Goal: Communication & Community: Answer question/provide support

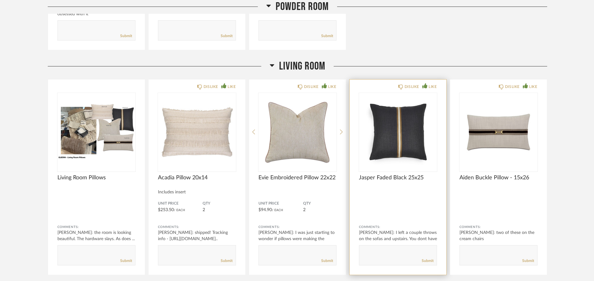
scroll to position [796, 0]
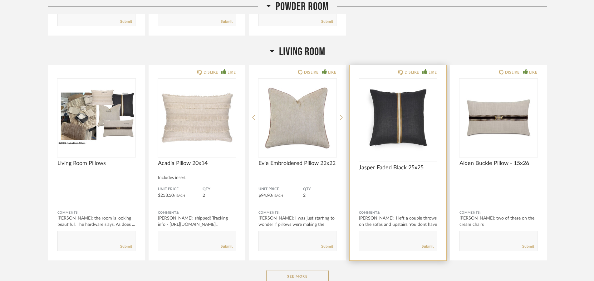
click at [408, 123] on img "0" at bounding box center [398, 118] width 78 height 78
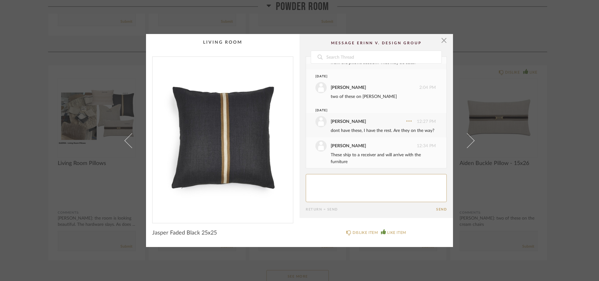
scroll to position [264, 0]
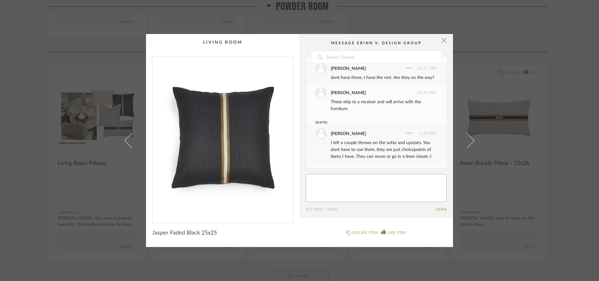
click at [322, 183] on textarea at bounding box center [376, 188] width 141 height 28
type textarea "I am missing these and definitely want them."
click at [436, 211] on button "Send" at bounding box center [441, 209] width 11 height 4
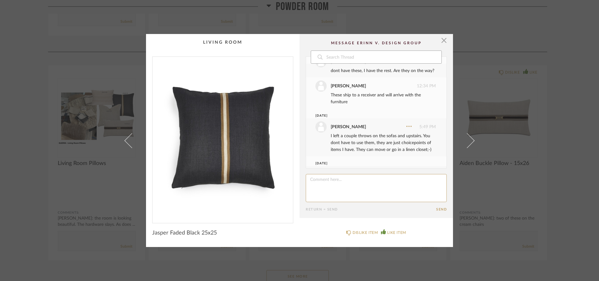
scroll to position [298, 0]
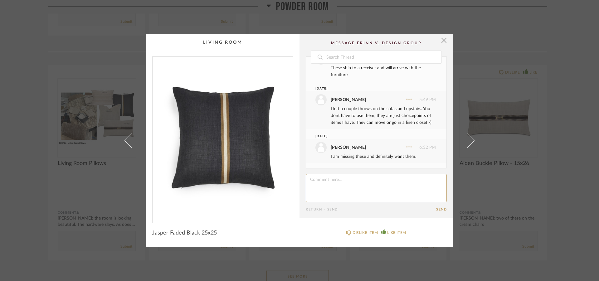
click at [249, 112] on img "0" at bounding box center [223, 137] width 140 height 161
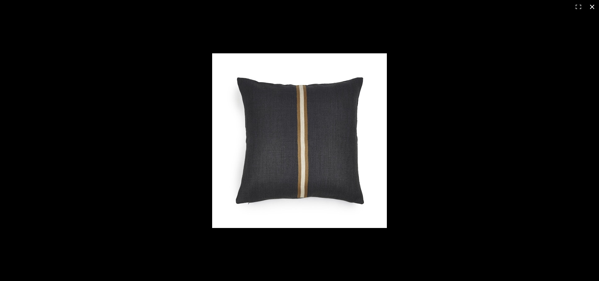
click at [590, 6] on button at bounding box center [592, 7] width 14 height 14
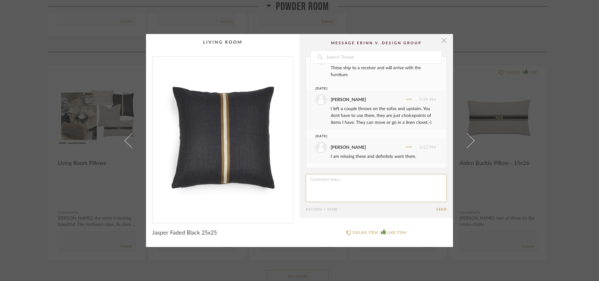
click at [442, 41] on span "button" at bounding box center [444, 40] width 12 height 12
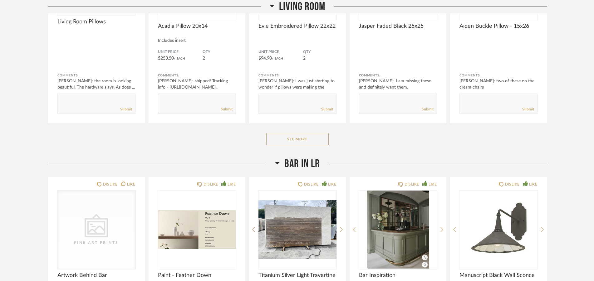
scroll to position [955, 0]
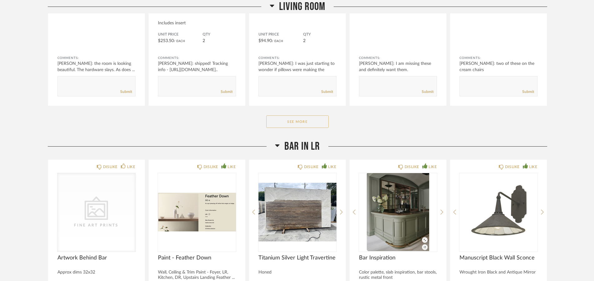
click at [295, 122] on button "See More" at bounding box center [297, 121] width 62 height 12
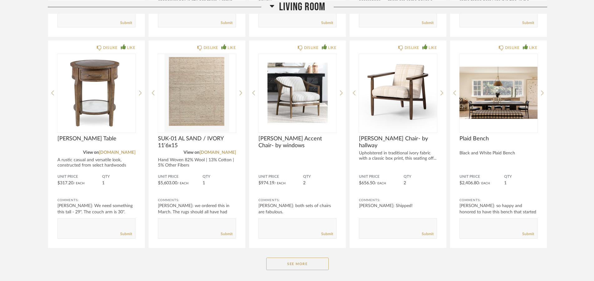
scroll to position [1750, 0]
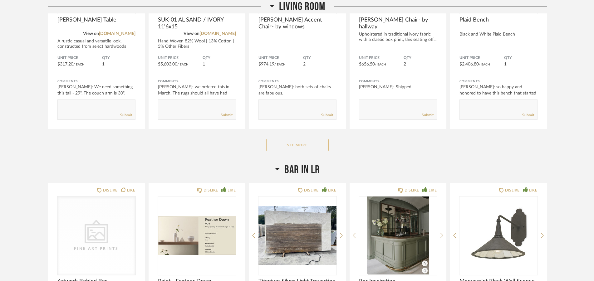
click at [310, 145] on button "See More" at bounding box center [297, 145] width 62 height 12
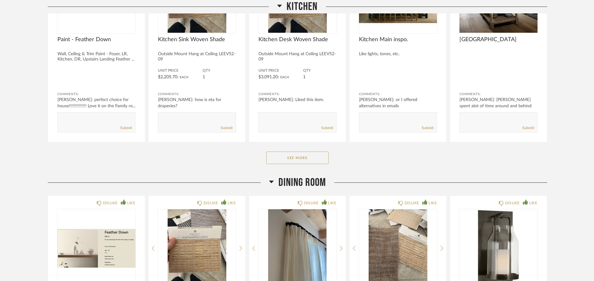
scroll to position [2451, 0]
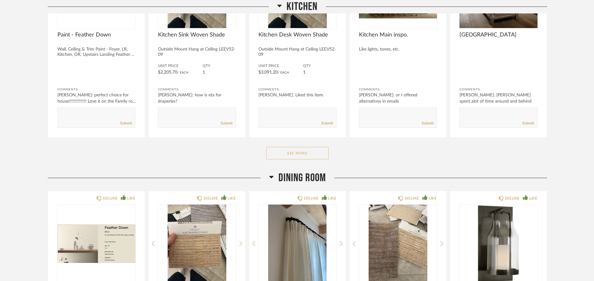
click at [316, 152] on button "See More" at bounding box center [297, 153] width 62 height 12
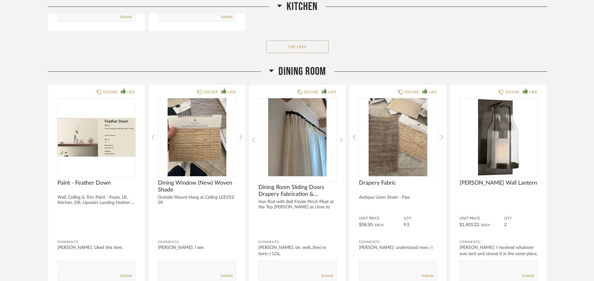
scroll to position [3469, 0]
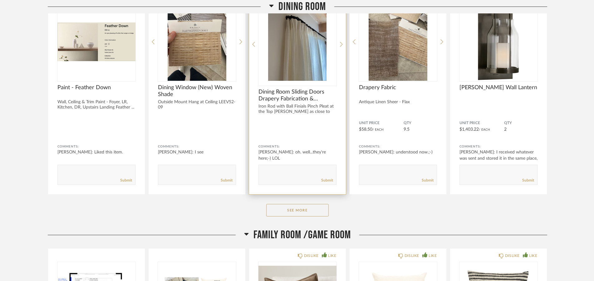
drag, startPoint x: 286, startPoint y: 211, endPoint x: 334, endPoint y: 169, distance: 63.0
click at [287, 211] on button "See More" at bounding box center [297, 210] width 62 height 12
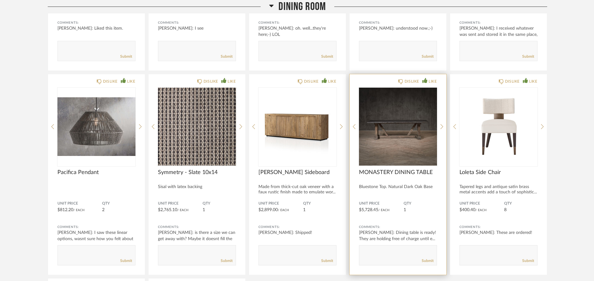
scroll to position [3660, 0]
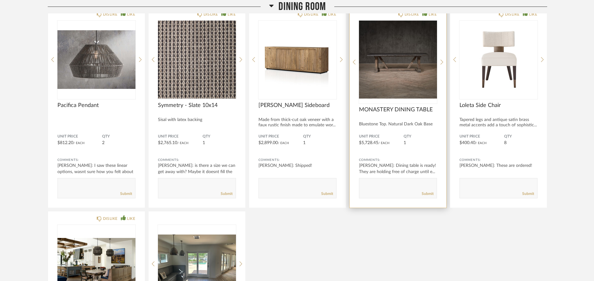
click at [383, 183] on textarea at bounding box center [397, 185] width 77 height 8
type textarea "for now we are OK but please keep an eye out for a new bluestone slab since thi…"
click at [428, 195] on link "Submit" at bounding box center [428, 193] width 12 height 5
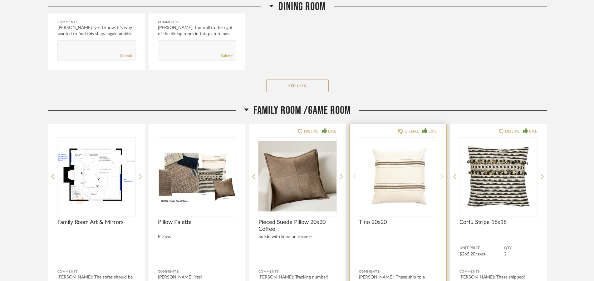
scroll to position [4074, 0]
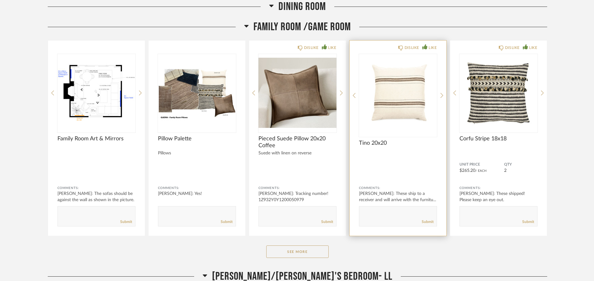
click at [371, 216] on textarea at bounding box center [397, 213] width 77 height 8
type textarea "I am missing these;-("
click at [395, 82] on img "0" at bounding box center [398, 93] width 78 height 78
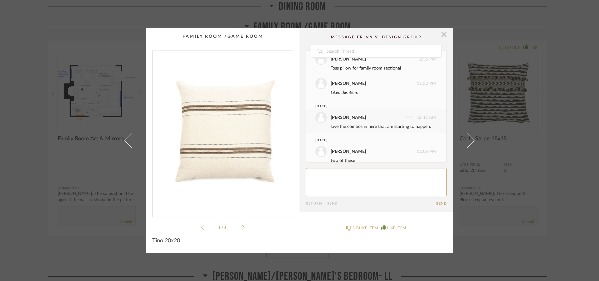
scroll to position [92, 0]
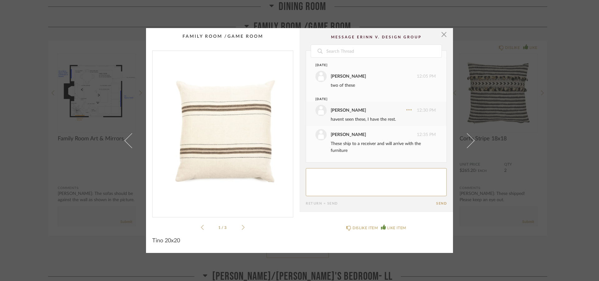
click at [323, 174] on textarea at bounding box center [376, 182] width 141 height 28
type textarea "I am missing these....I could have sworn they were here in one of the boxes in …"
click at [437, 205] on button "Send" at bounding box center [441, 204] width 11 height 4
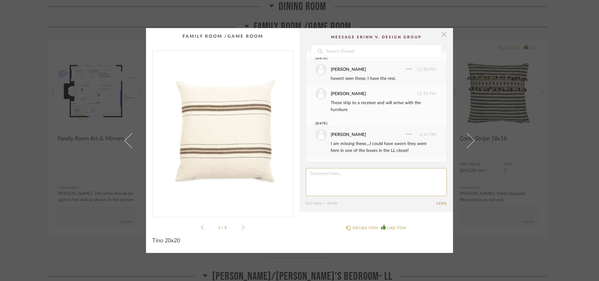
click at [440, 36] on span "button" at bounding box center [444, 34] width 12 height 12
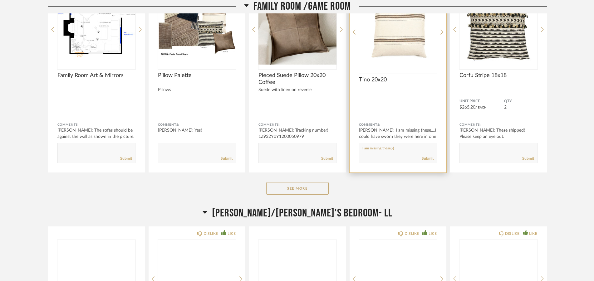
scroll to position [4169, 0]
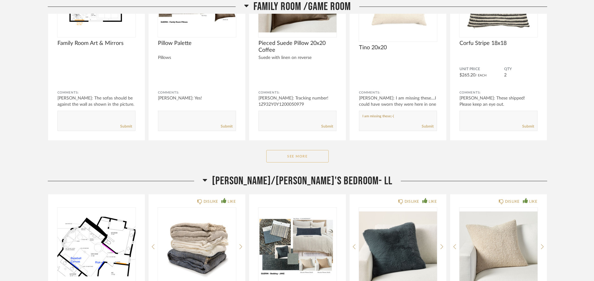
click at [282, 154] on button "See More" at bounding box center [297, 156] width 62 height 12
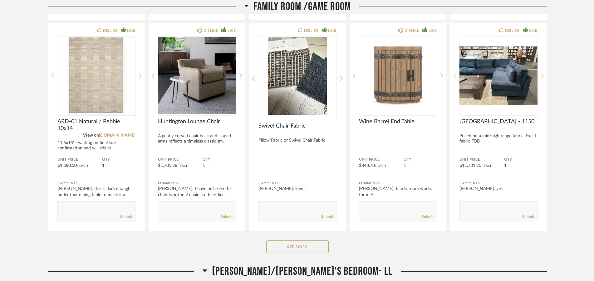
scroll to position [4933, 0]
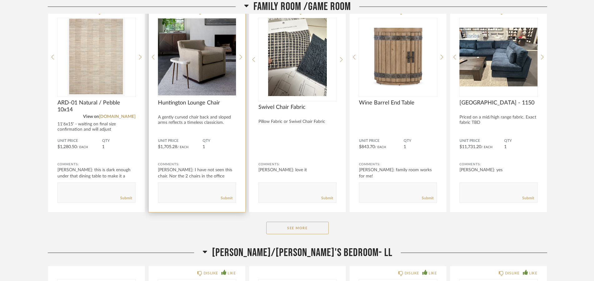
click at [168, 186] on textarea at bounding box center [196, 190] width 77 height 8
type textarea "let's discuss whether another one is needed. It is so little;-) I will put a tr…"
click at [222, 198] on link "Submit" at bounding box center [227, 198] width 12 height 5
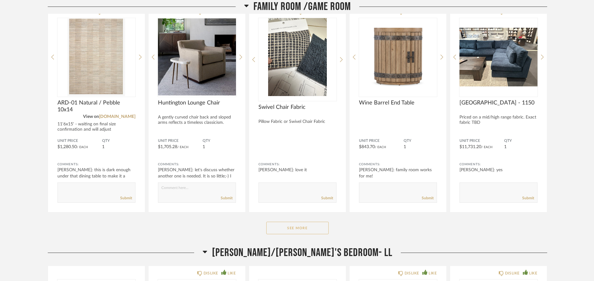
click at [300, 227] on button "See More" at bounding box center [297, 228] width 62 height 12
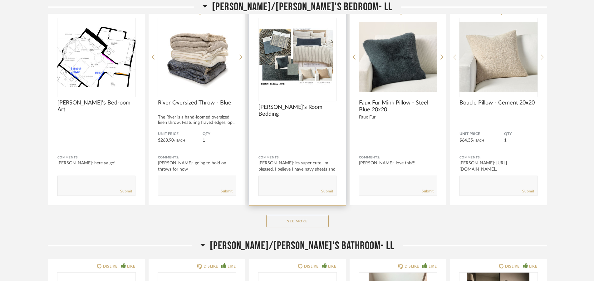
scroll to position [5442, 0]
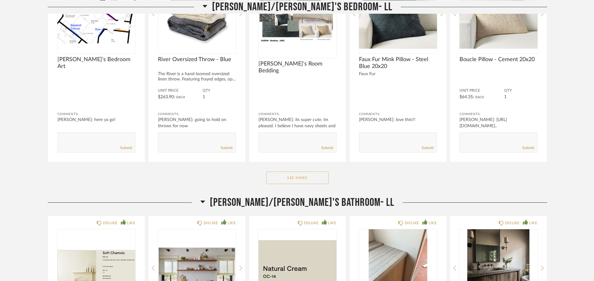
click at [298, 179] on button "See More" at bounding box center [297, 178] width 62 height 12
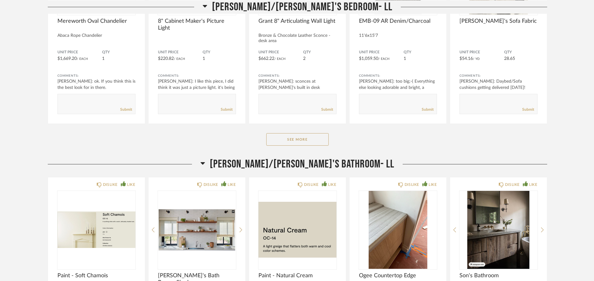
scroll to position [6301, 0]
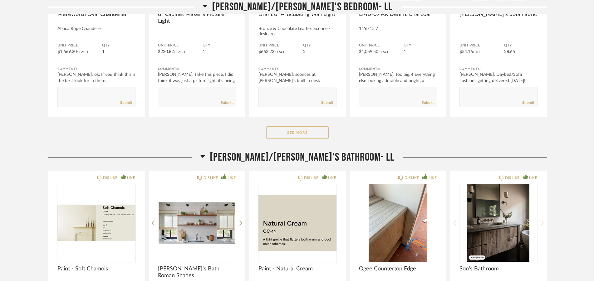
click at [290, 136] on button "See More" at bounding box center [297, 132] width 62 height 12
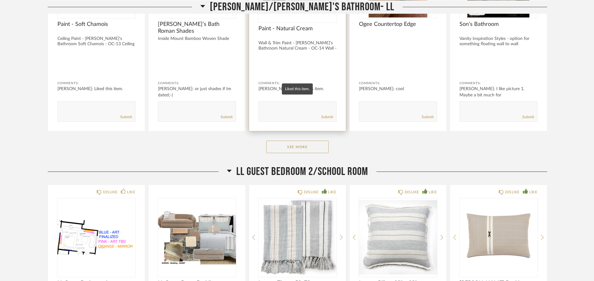
scroll to position [7002, 0]
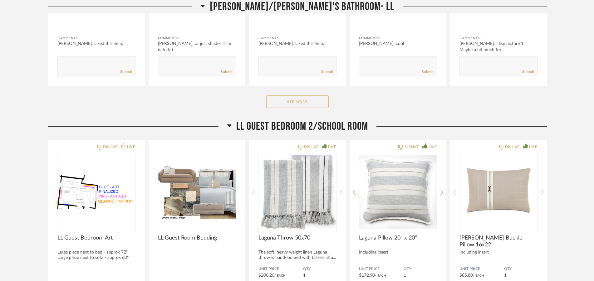
click at [290, 100] on button "See More" at bounding box center [297, 101] width 62 height 12
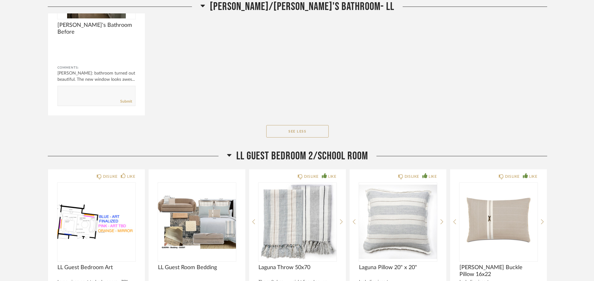
scroll to position [7670, 0]
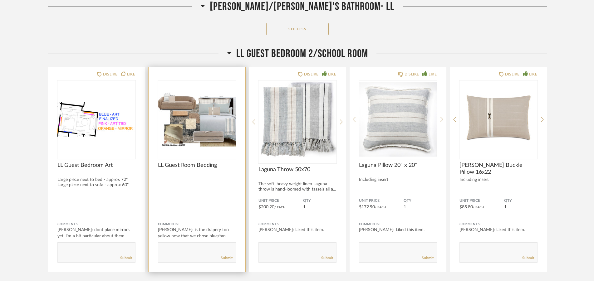
click at [220, 119] on img at bounding box center [197, 120] width 78 height 78
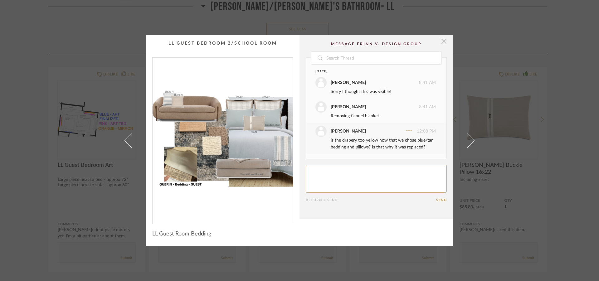
click at [438, 40] on span "button" at bounding box center [444, 41] width 12 height 12
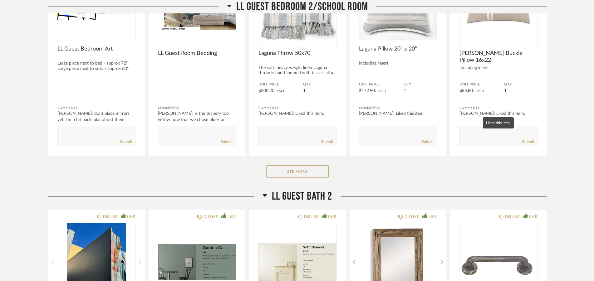
scroll to position [7797, 0]
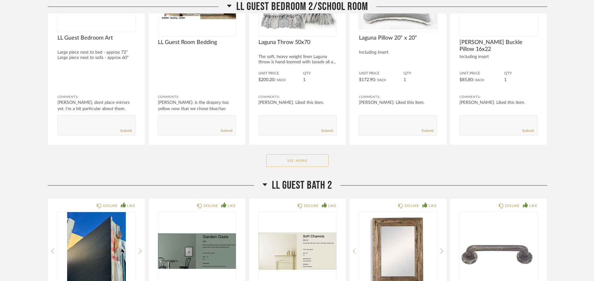
click at [281, 159] on button "See More" at bounding box center [297, 160] width 62 height 12
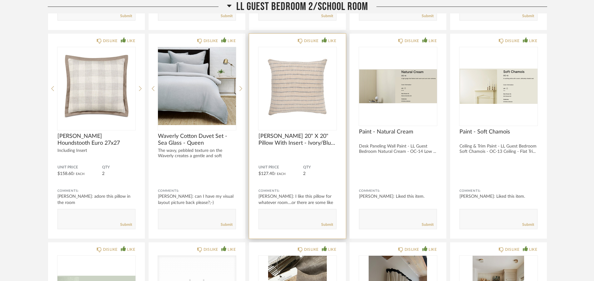
scroll to position [7925, 0]
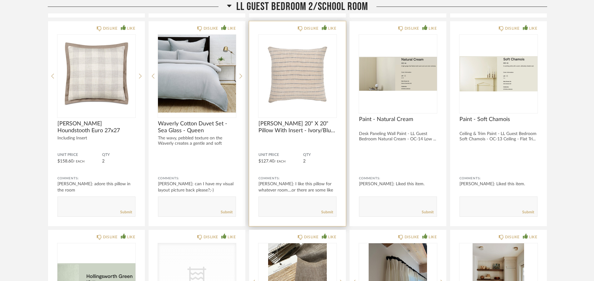
click at [268, 203] on textarea at bounding box center [297, 204] width 77 height 8
type textarea "I only see one of these."
click at [324, 214] on link "Submit" at bounding box center [327, 212] width 12 height 5
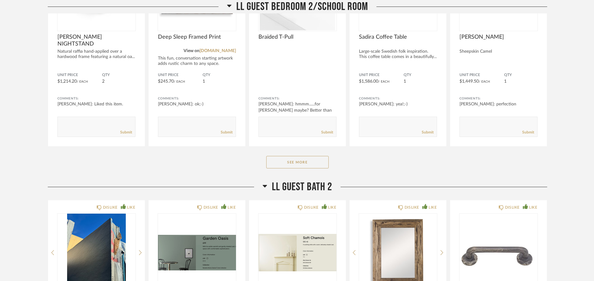
scroll to position [8625, 0]
click at [311, 159] on button "See More" at bounding box center [297, 162] width 62 height 12
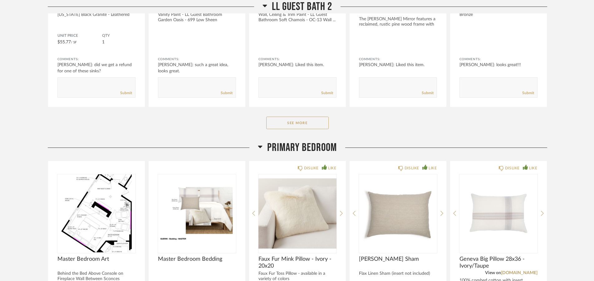
scroll to position [9134, 0]
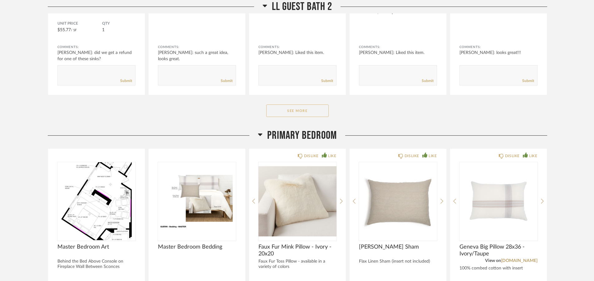
click at [320, 111] on button "See More" at bounding box center [297, 111] width 62 height 12
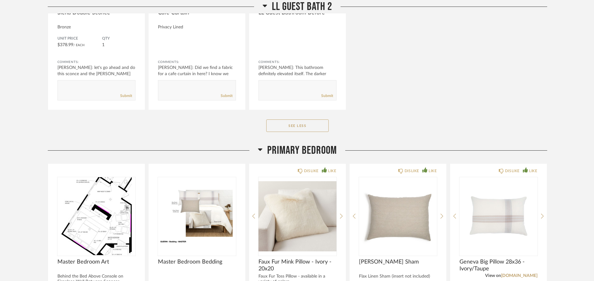
scroll to position [9452, 0]
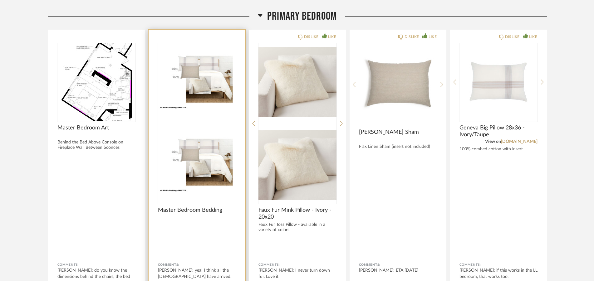
click at [195, 126] on img at bounding box center [197, 165] width 78 height 78
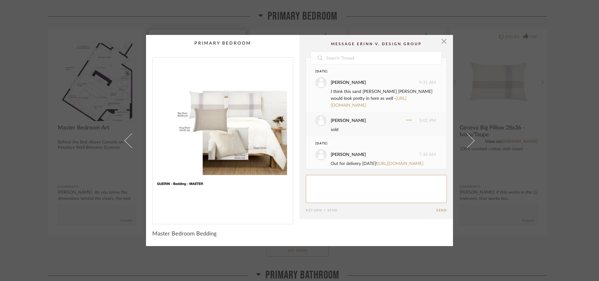
scroll to position [96, 0]
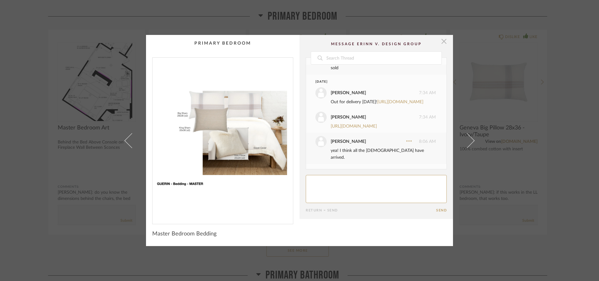
click at [444, 41] on span "button" at bounding box center [444, 41] width 12 height 12
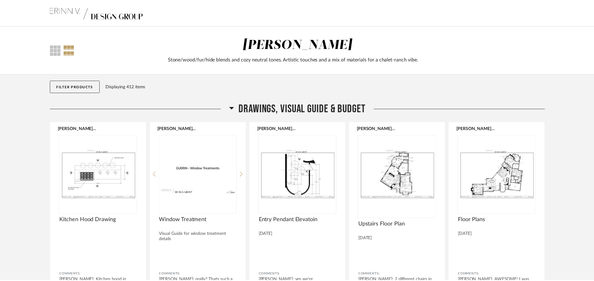
scroll to position [9452, 0]
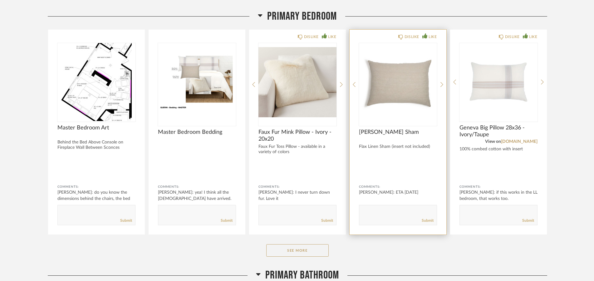
click at [389, 79] on img "0" at bounding box center [398, 82] width 78 height 78
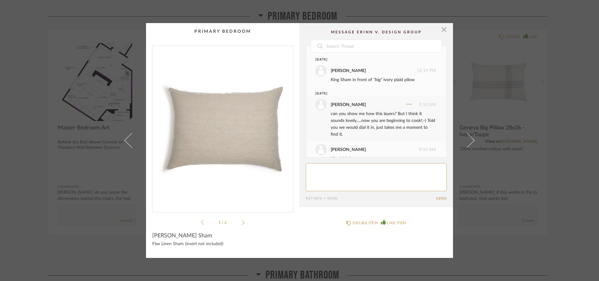
scroll to position [47, 0]
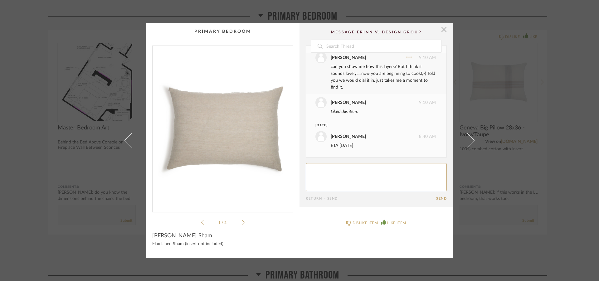
click at [343, 172] on textarea at bounding box center [376, 177] width 141 height 28
type textarea "these are not here?"
click at [442, 30] on span "button" at bounding box center [444, 29] width 12 height 12
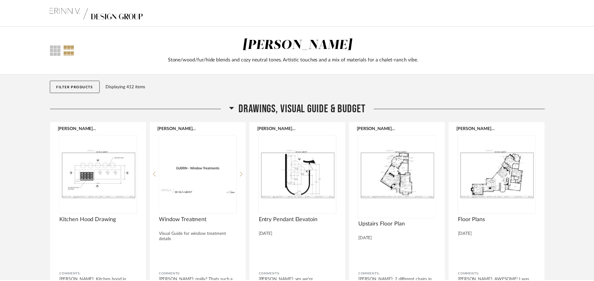
scroll to position [9452, 0]
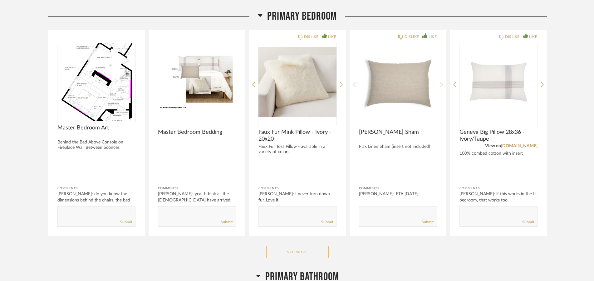
click at [319, 251] on button "See More" at bounding box center [297, 252] width 62 height 12
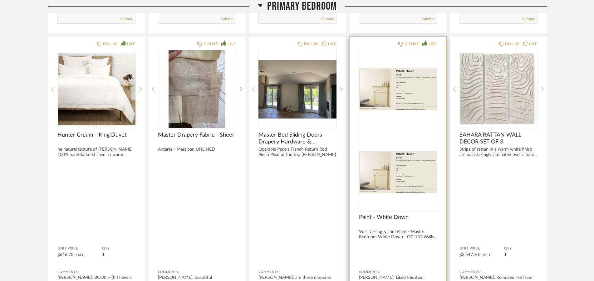
scroll to position [9675, 0]
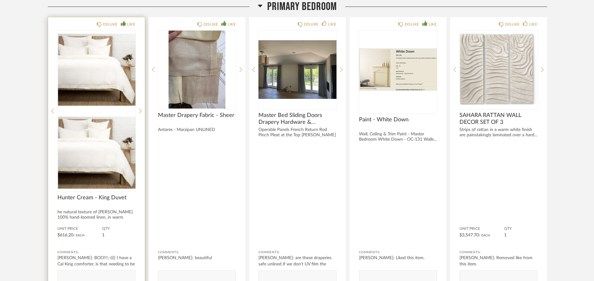
click at [93, 114] on img at bounding box center [96, 153] width 78 height 78
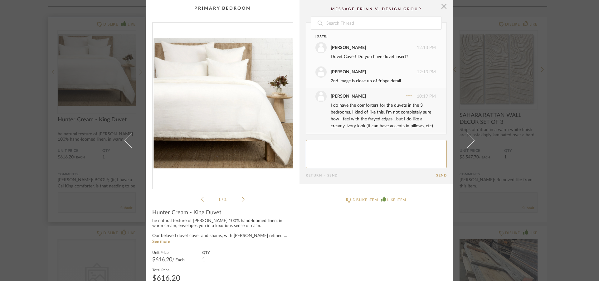
scroll to position [1000, 0]
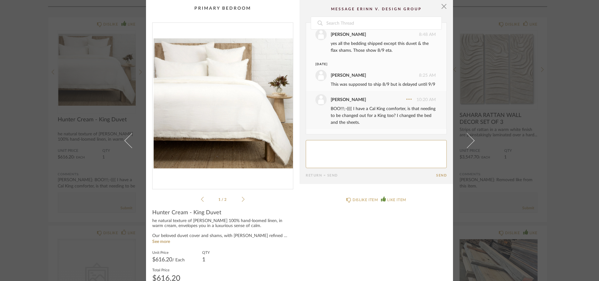
click at [327, 148] on textarea at bounding box center [376, 154] width 141 height 28
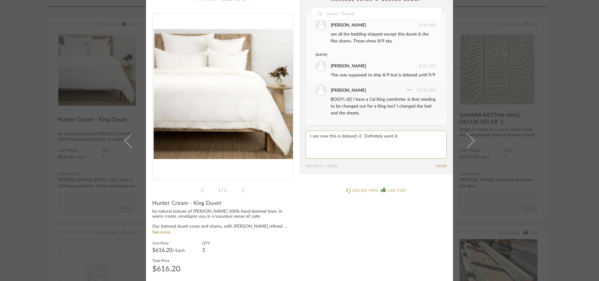
scroll to position [12, 0]
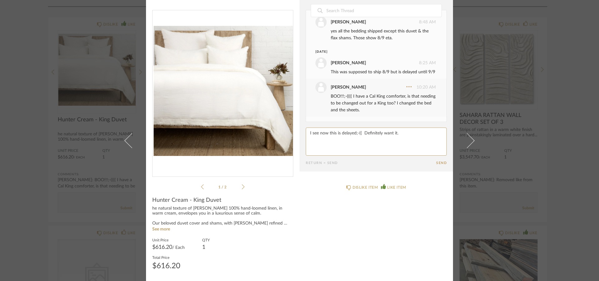
drag, startPoint x: 391, startPoint y: 132, endPoint x: 399, endPoint y: 133, distance: 8.2
click at [399, 133] on textarea at bounding box center [376, 142] width 141 height 28
type textarea "I see now this is delayed;-(( Definitely want those and the shams"
click at [438, 163] on button "Send" at bounding box center [441, 163] width 11 height 4
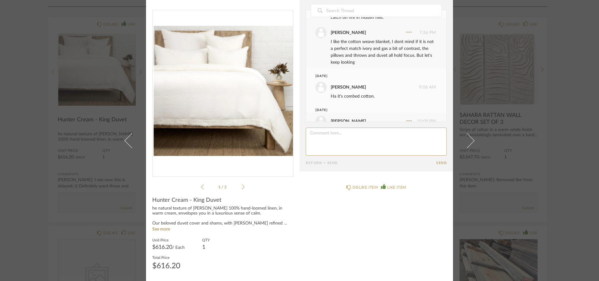
scroll to position [0, 0]
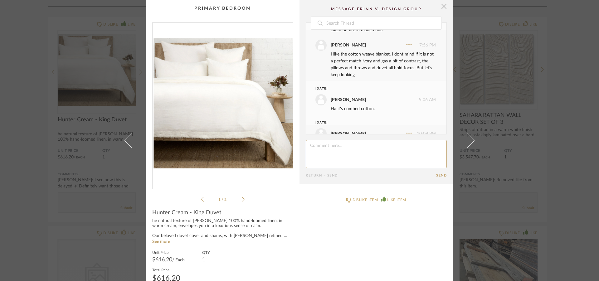
click at [442, 8] on span "button" at bounding box center [444, 6] width 12 height 12
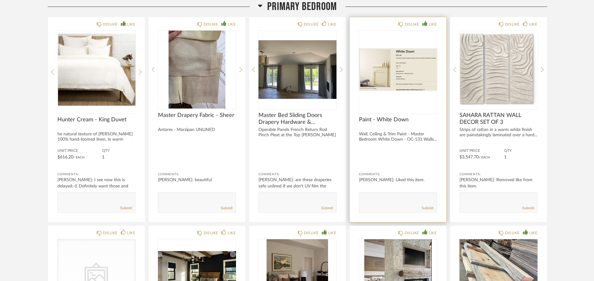
scroll to position [9516, 0]
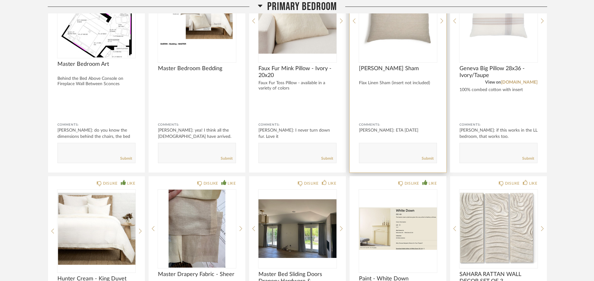
click at [365, 146] on form "Submit" at bounding box center [398, 153] width 78 height 20
click at [367, 149] on textarea at bounding box center [397, 150] width 77 height 8
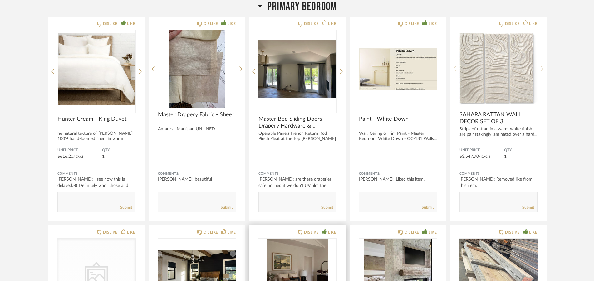
scroll to position [9675, 0]
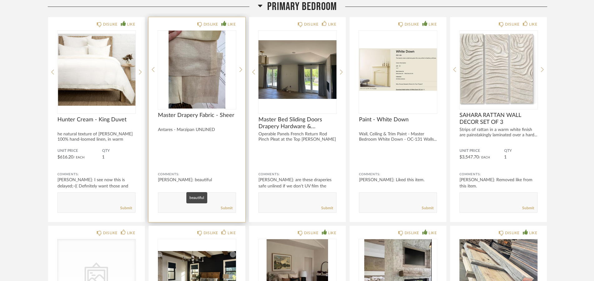
type textarea "These are not here"
drag, startPoint x: 183, startPoint y: 198, endPoint x: 178, endPoint y: 199, distance: 5.1
click at [182, 198] on textarea at bounding box center [196, 200] width 77 height 8
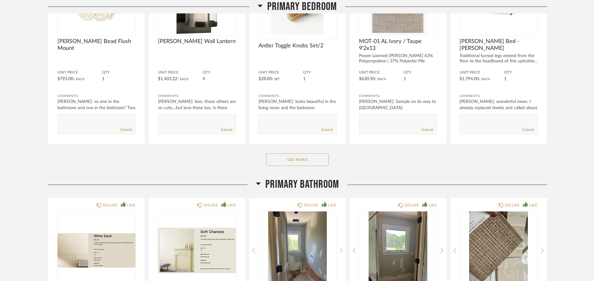
scroll to position [10407, 0]
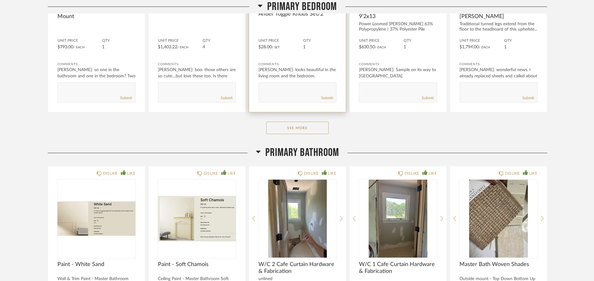
drag, startPoint x: 304, startPoint y: 132, endPoint x: 301, endPoint y: 104, distance: 27.9
click at [303, 132] on button "See More" at bounding box center [297, 128] width 62 height 12
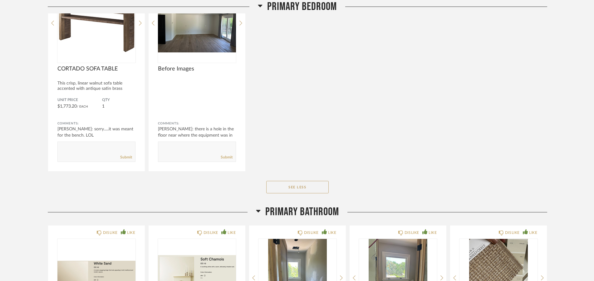
scroll to position [10757, 0]
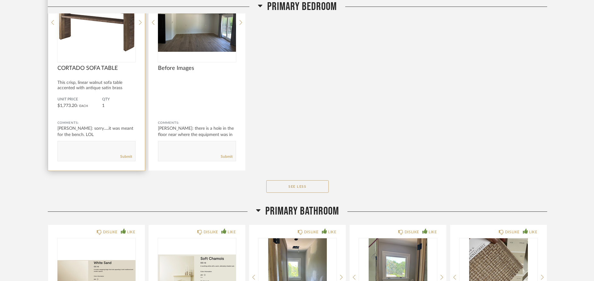
click at [76, 146] on textarea at bounding box center [96, 148] width 77 height 8
type textarea "need art and accessories in the bedroom and for this console. Im also looking a…"
click at [124, 157] on link "Submit" at bounding box center [126, 156] width 12 height 5
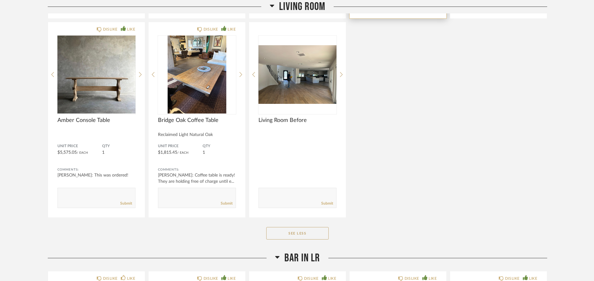
scroll to position [1878, 0]
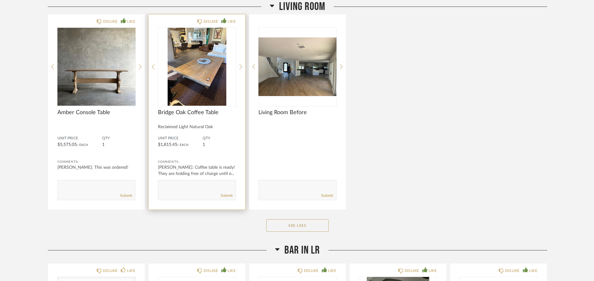
click at [171, 184] on textarea at bounding box center [196, 187] width 77 height 8
type textarea "need accessories and centerpiece for here. Im also looking"
click at [224, 194] on link "Submit" at bounding box center [227, 195] width 12 height 5
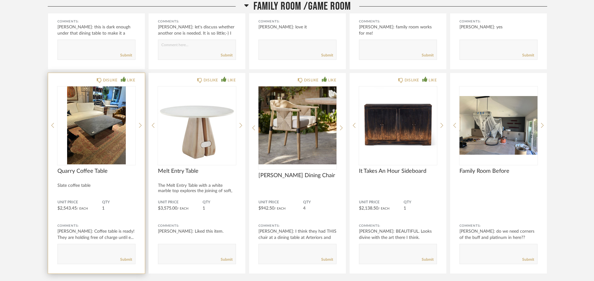
scroll to position [5156, 0]
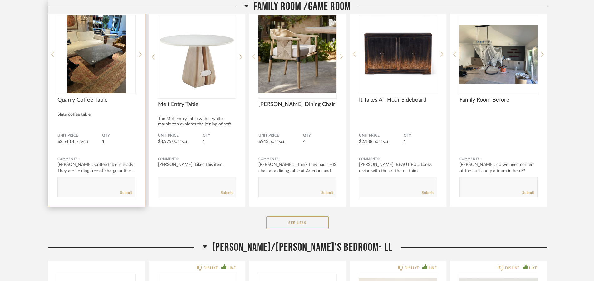
click at [70, 180] on textarea at bounding box center [96, 184] width 77 height 8
type textarea "need accessories and centerpiece for in here. Im also looking"
click at [123, 192] on link "Submit" at bounding box center [126, 192] width 12 height 5
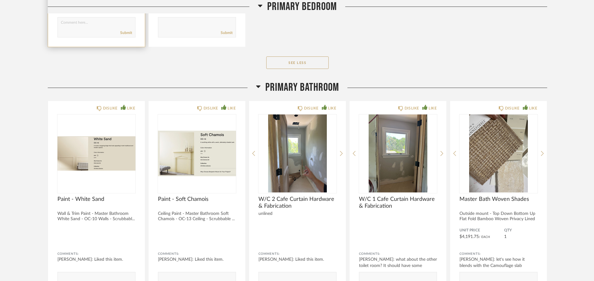
scroll to position [11075, 0]
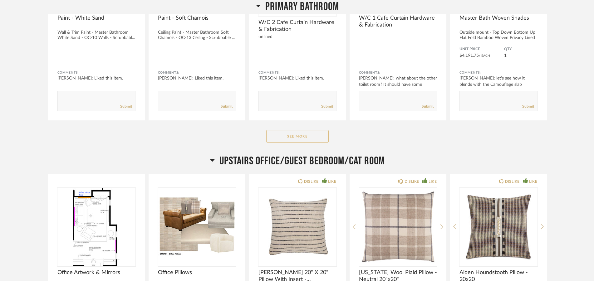
click at [299, 133] on button "See More" at bounding box center [297, 136] width 62 height 12
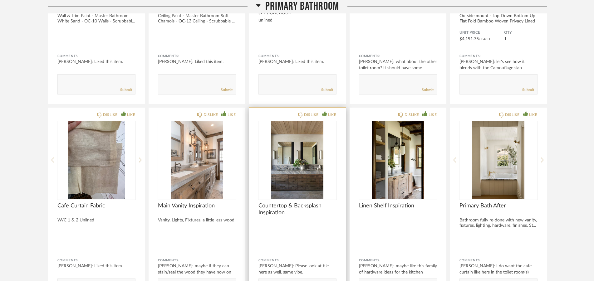
scroll to position [11171, 0]
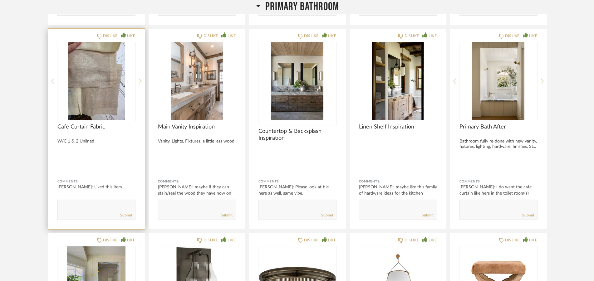
click at [76, 205] on textarea at bounding box center [96, 207] width 77 height 8
type textarea "check with [PERSON_NAME] as he made the cafe curtain the wrong size and was red…"
click at [120, 216] on link "Submit" at bounding box center [126, 215] width 12 height 5
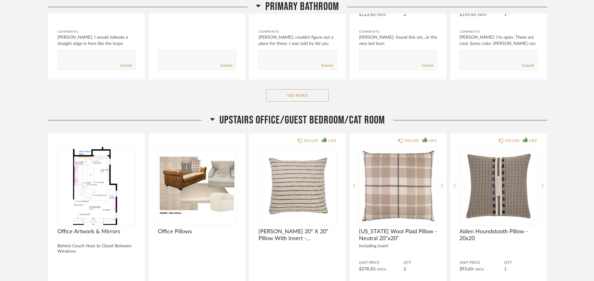
scroll to position [11935, 0]
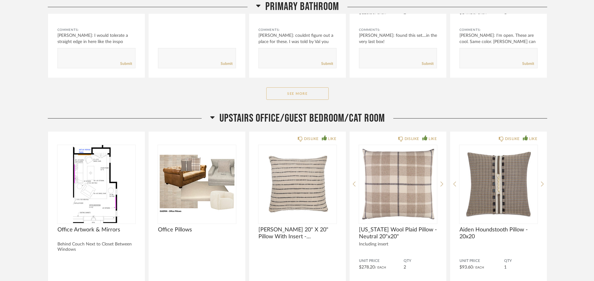
click at [311, 91] on button "See More" at bounding box center [297, 93] width 62 height 12
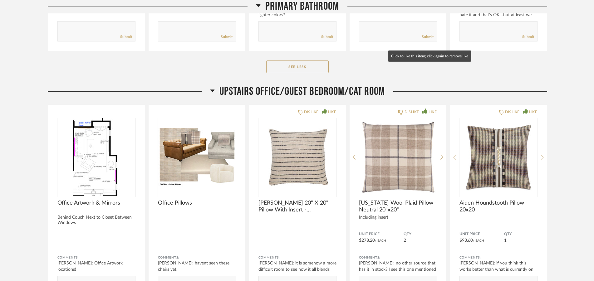
scroll to position [12635, 0]
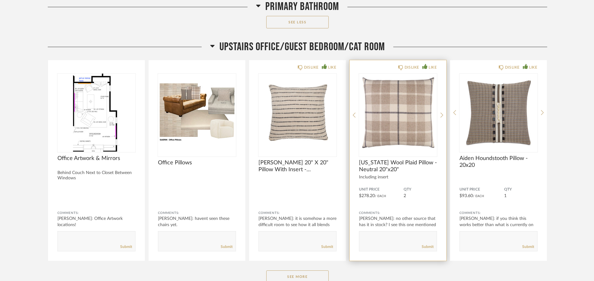
click at [399, 114] on img "0" at bounding box center [398, 113] width 78 height 78
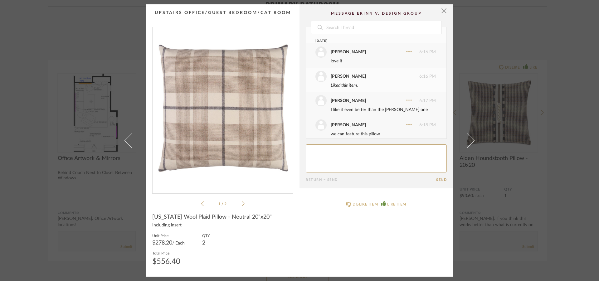
scroll to position [189, 0]
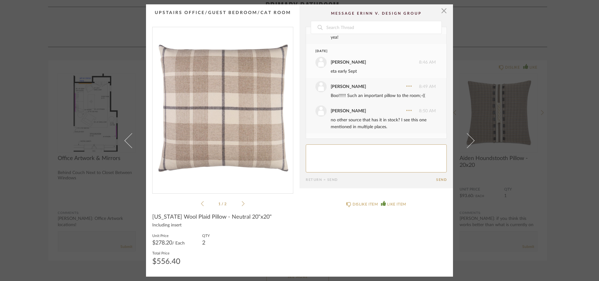
click at [319, 152] on textarea at bounding box center [376, 158] width 141 height 28
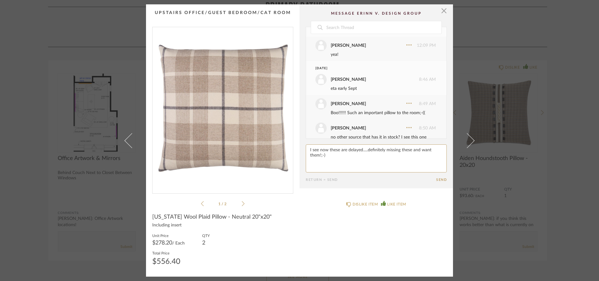
scroll to position [159, 0]
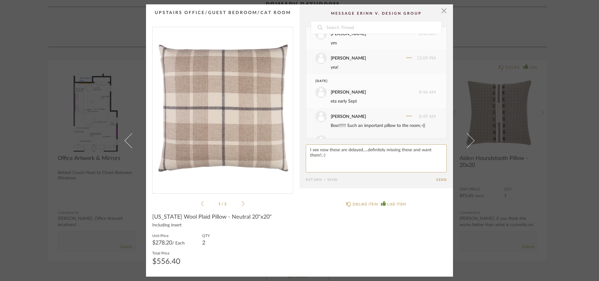
type textarea "I see now these are delayed.....definitely missing these and want them!;-)"
click at [436, 178] on button "Send" at bounding box center [441, 180] width 11 height 4
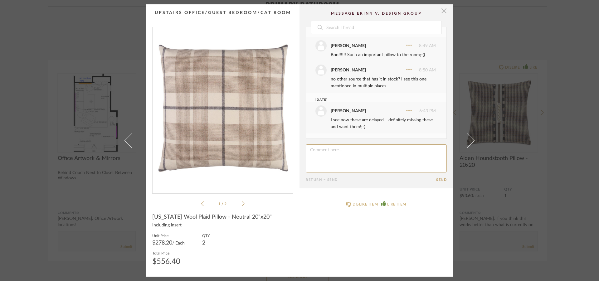
click at [441, 11] on span "button" at bounding box center [444, 10] width 12 height 12
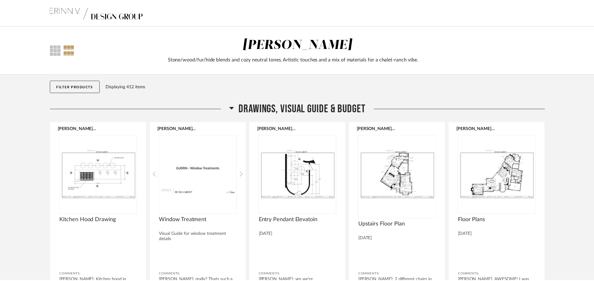
scroll to position [12635, 0]
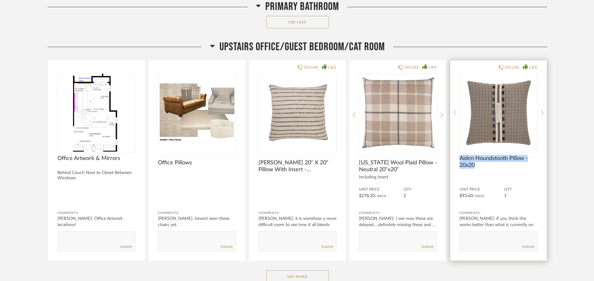
drag, startPoint x: 478, startPoint y: 165, endPoint x: 460, endPoint y: 159, distance: 19.5
click at [460, 159] on span "Aiden Houndstooth Pillow - 20x20" at bounding box center [498, 162] width 78 height 14
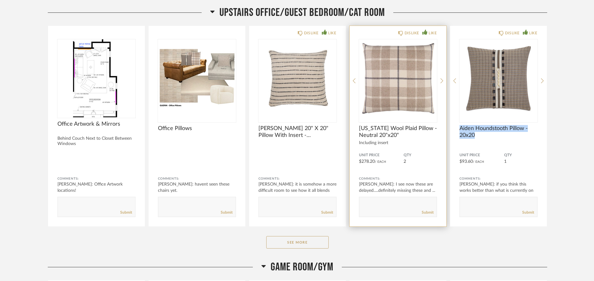
scroll to position [12762, 0]
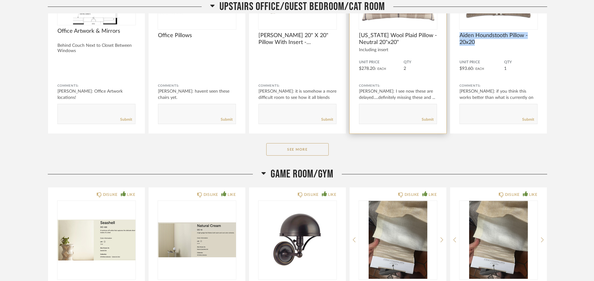
click at [302, 150] on button "See More" at bounding box center [297, 149] width 62 height 12
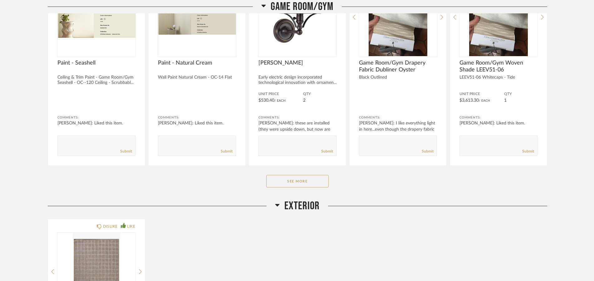
scroll to position [13653, 0]
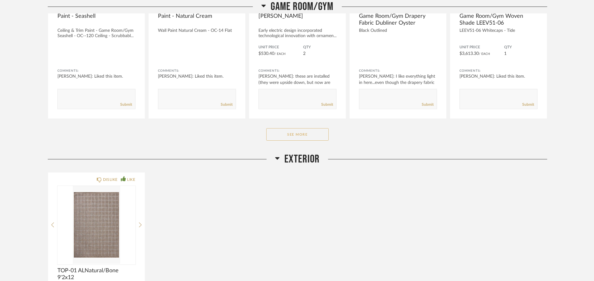
click at [302, 138] on button "See More" at bounding box center [297, 134] width 62 height 12
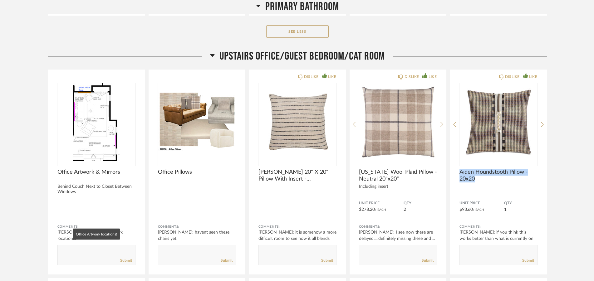
scroll to position [12667, 0]
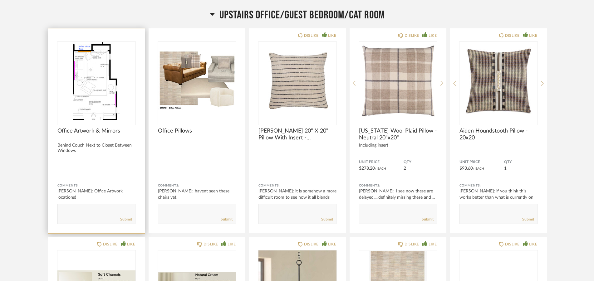
click at [71, 208] on textarea at bounding box center [96, 211] width 77 height 8
type textarea "I think this room needs something...maybe something under the TV? I will look f…"
click at [129, 221] on link "Submit" at bounding box center [126, 219] width 12 height 5
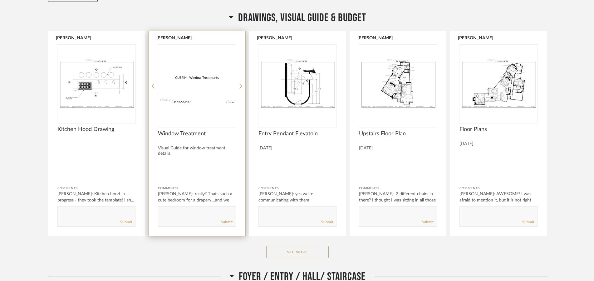
scroll to position [127, 0]
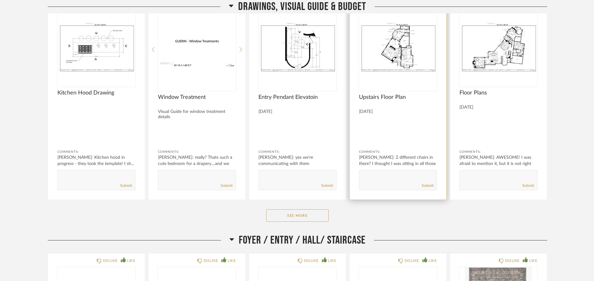
click at [373, 175] on textarea at bounding box center [397, 177] width 77 height 8
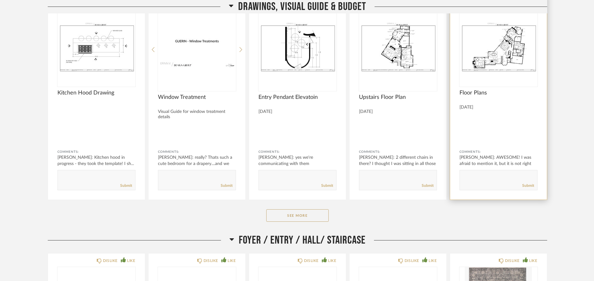
click at [480, 173] on textarea at bounding box center [498, 177] width 77 height 8
type textarea "do we need any table lamps in office? Family room? Lots of empty end tables...."
click at [532, 186] on link "Submit" at bounding box center [528, 185] width 12 height 5
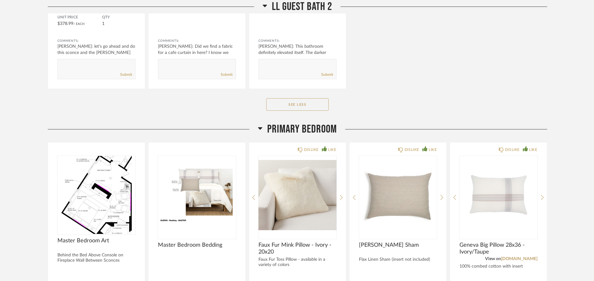
scroll to position [9484, 0]
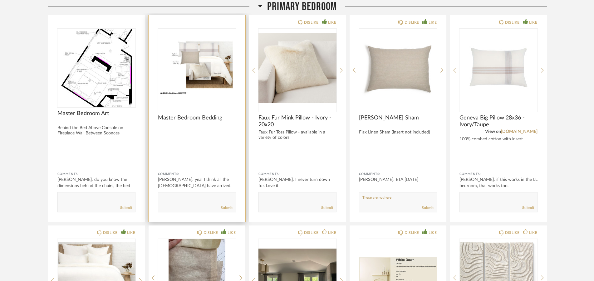
click at [173, 197] on textarea at bounding box center [196, 199] width 77 height 8
type textarea "we need art over this bed, behind fireplace"
drag, startPoint x: 161, startPoint y: 198, endPoint x: 232, endPoint y: 198, distance: 70.8
click at [232, 198] on textarea at bounding box center [196, 199] width 77 height 8
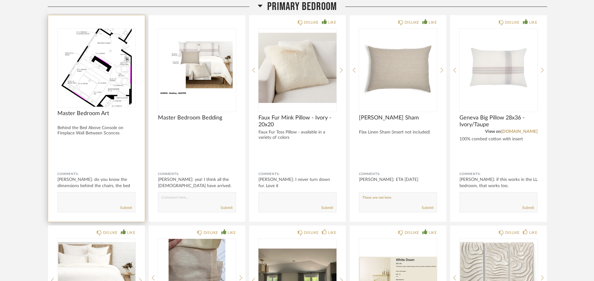
paste textarea "we need art over this bed, behind fireplace"
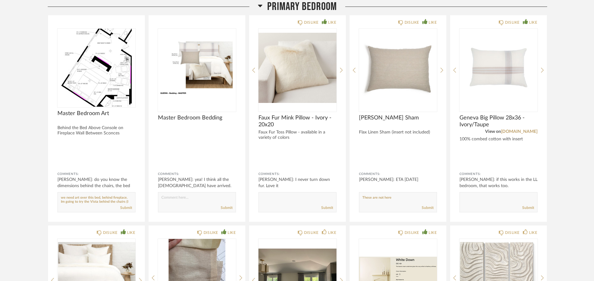
scroll to position [4, 0]
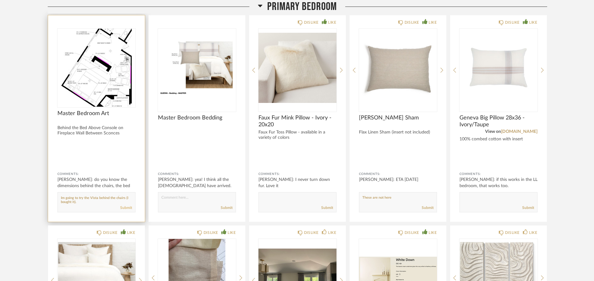
type textarea "we need art over this bed, behind fireplace. Im going to try the Vista behind t…"
click at [128, 209] on link "Submit" at bounding box center [126, 207] width 12 height 5
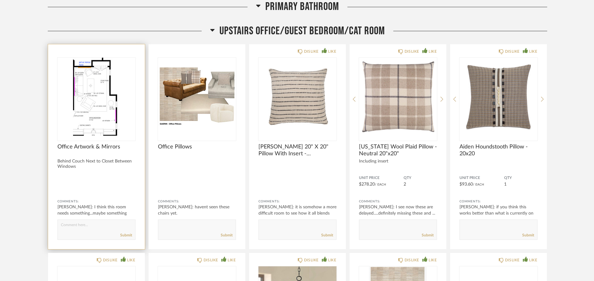
scroll to position [12667, 0]
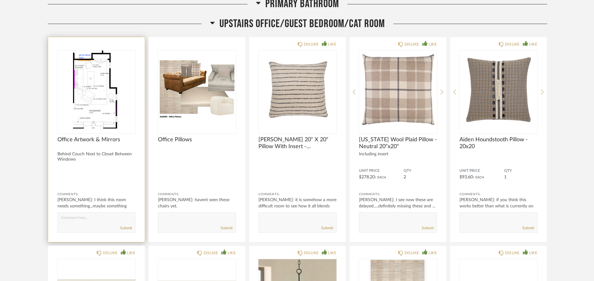
click at [81, 215] on form "Submit" at bounding box center [96, 222] width 78 height 20
click at [68, 219] on textarea at bounding box center [96, 220] width 77 height 8
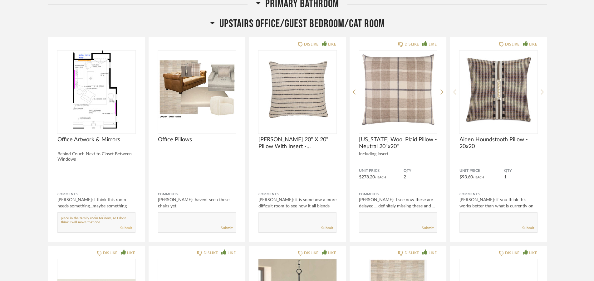
type textarea "we need art behind sofa. Maybe the wall next to the closet? Im really happy wit…"
click at [126, 230] on link "Submit" at bounding box center [126, 228] width 12 height 5
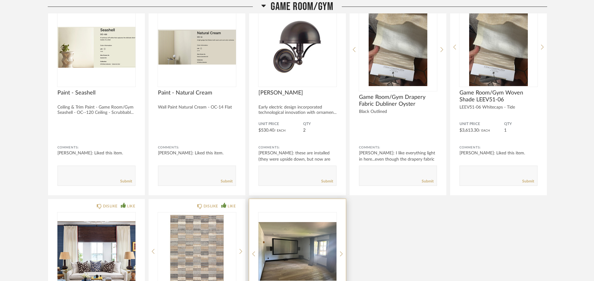
scroll to position [13717, 0]
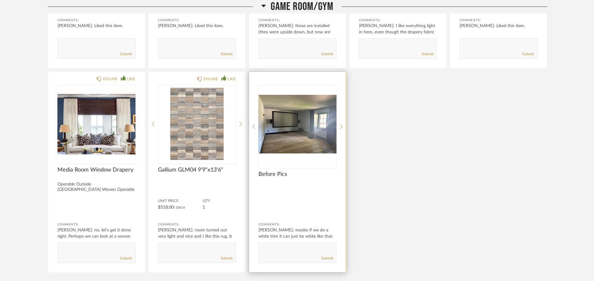
click at [271, 247] on textarea at bounding box center [297, 250] width 77 height 8
type textarea "we need art in here, not sure what it will be....."
click at [324, 260] on link "Submit" at bounding box center [327, 258] width 12 height 5
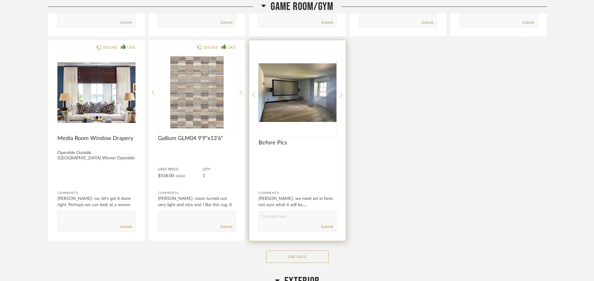
scroll to position [13908, 0]
